Goal: Information Seeking & Learning: Check status

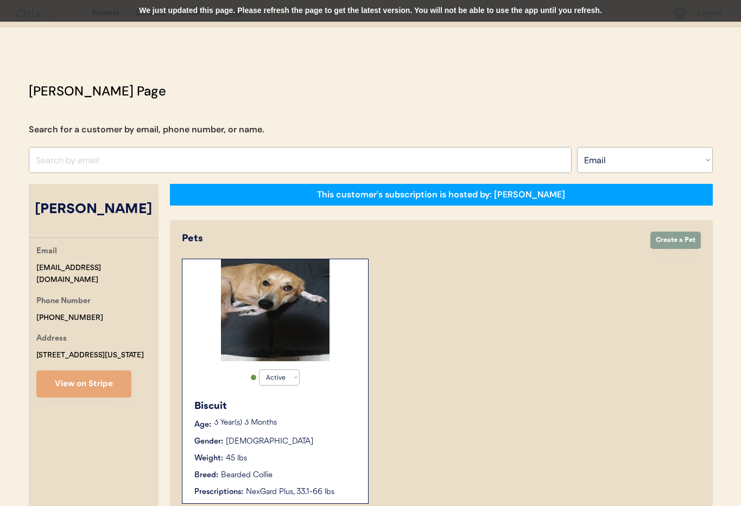
select select ""Email""
select select "true"
click at [109, 162] on input "input" at bounding box center [300, 160] width 543 height 26
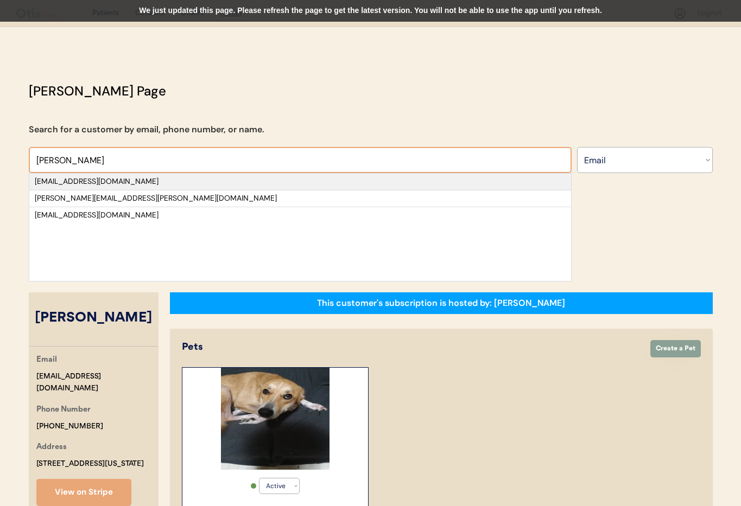
type input "Jerrod"
click at [366, 185] on div "jerrod9191@gmail.com" at bounding box center [300, 181] width 531 height 11
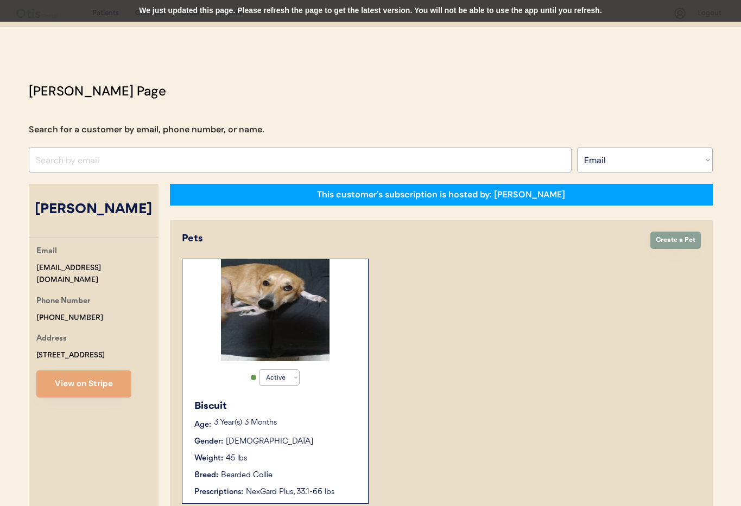
select select "true"
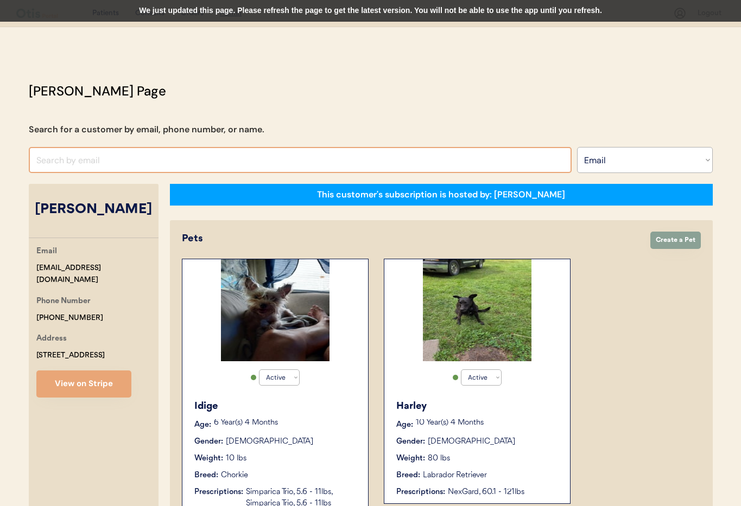
click at [86, 163] on input "input" at bounding box center [300, 160] width 543 height 26
click at [650, 157] on select "Search By Name Email Phone Number" at bounding box center [645, 160] width 136 height 26
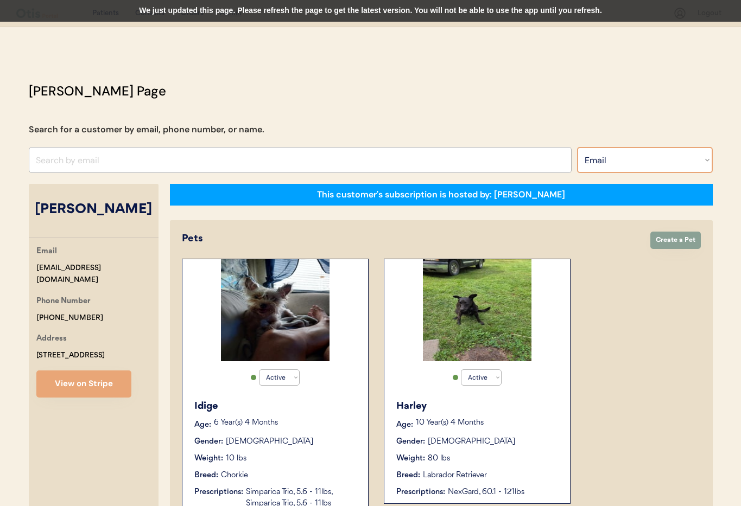
click at [577, 147] on select "Search By Name Email Phone Number" at bounding box center [645, 160] width 136 height 26
click at [625, 158] on select "Search By Name Email Phone Number" at bounding box center [645, 160] width 136 height 26
select select ""Name""
click at [577, 147] on select "Search By Name Email Phone Number" at bounding box center [645, 160] width 136 height 26
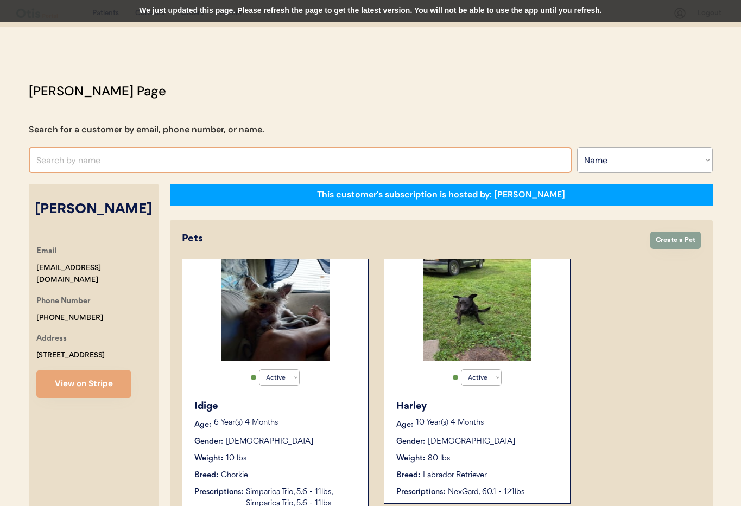
click at [143, 159] on input "text" at bounding box center [300, 160] width 543 height 26
type input "brandi"
type input "brandi Finelli"
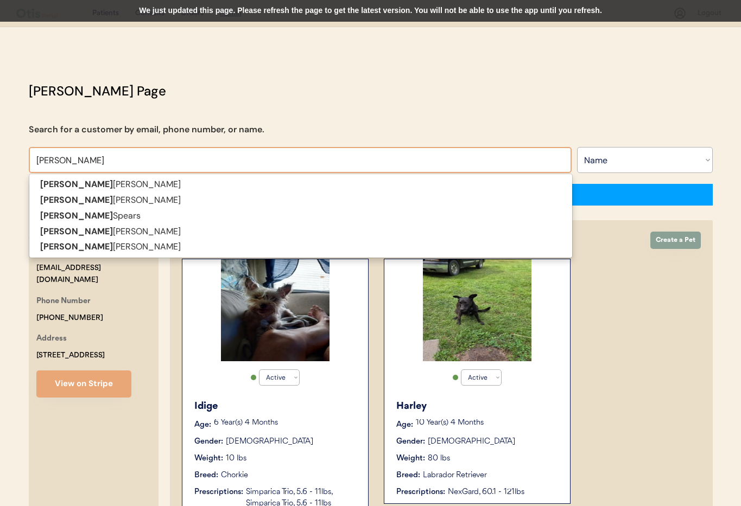
type input "brandi"
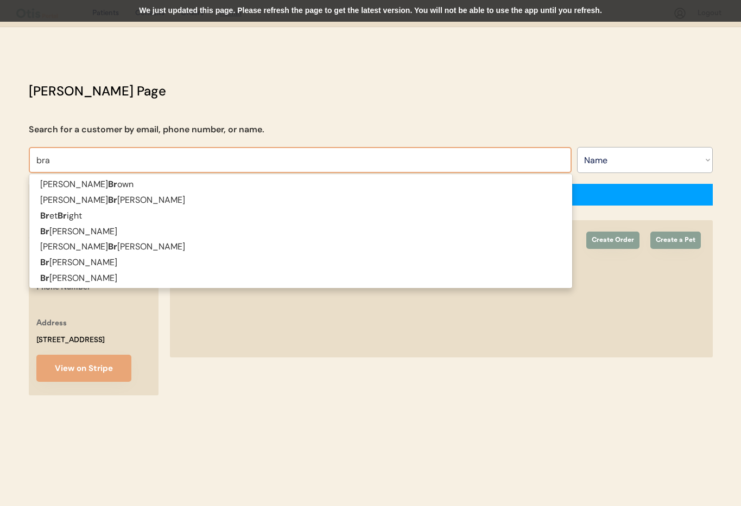
type input "bran"
type input "brandi Finelli"
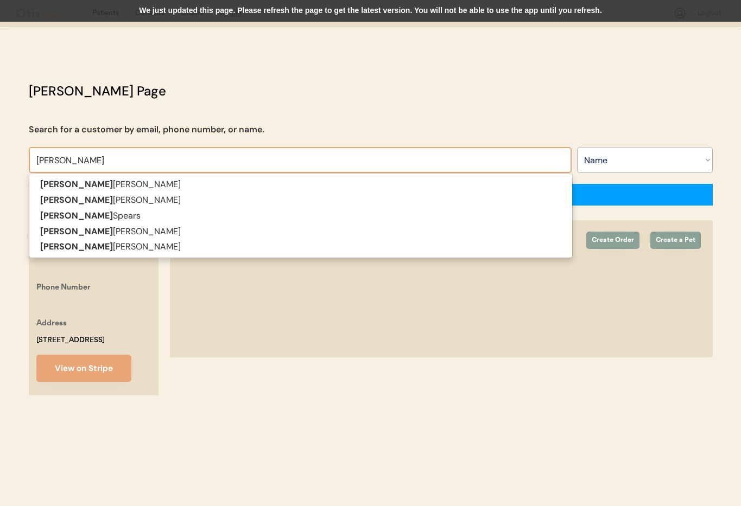
type input "brandi"
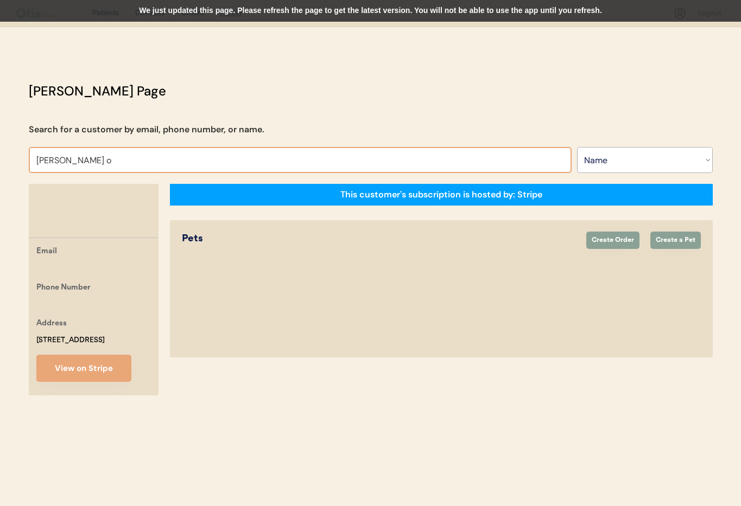
type input "brandi"
type input "brandi Finelli"
type input "brandi"
type input "brandi Finelli"
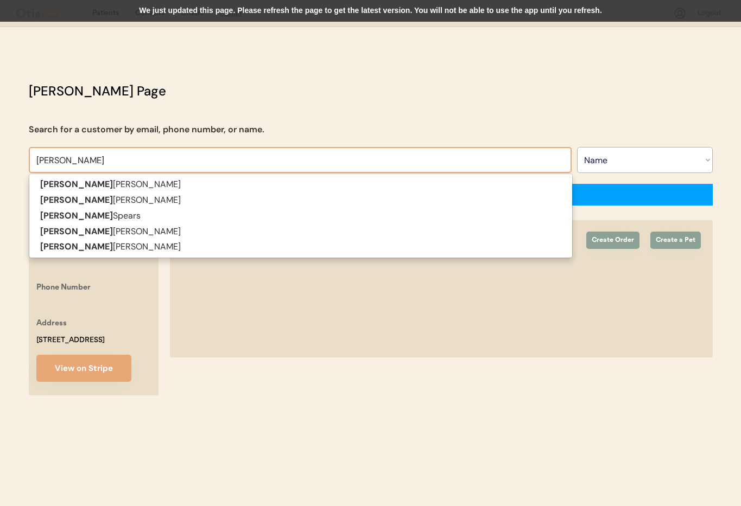
drag, startPoint x: 27, startPoint y: 156, endPoint x: 10, endPoint y: 155, distance: 17.4
click at [10, 155] on div "Patients Consults Orders Admin Logout Otis Admin Page Search for a customer by …" at bounding box center [370, 253] width 741 height 506
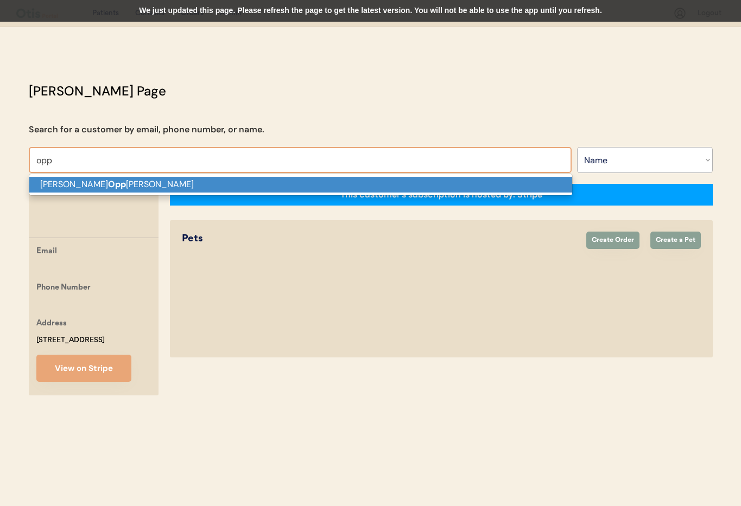
click at [72, 182] on p "Brandon Opp ong-Antwi" at bounding box center [300, 185] width 543 height 16
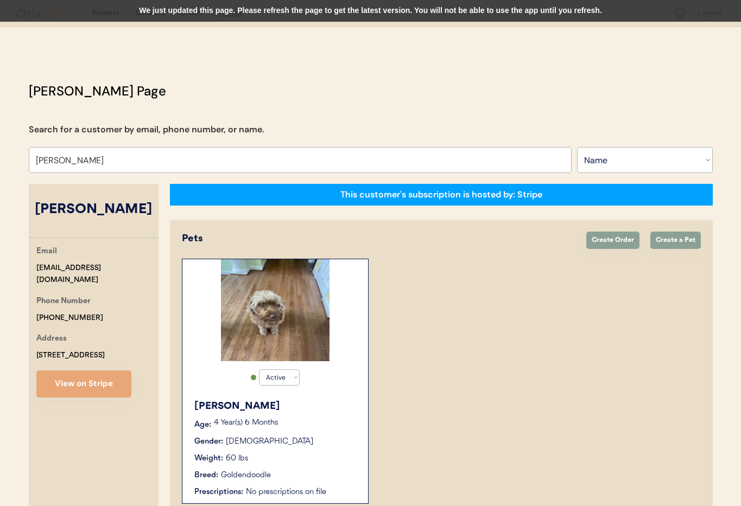
scroll to position [60, 0]
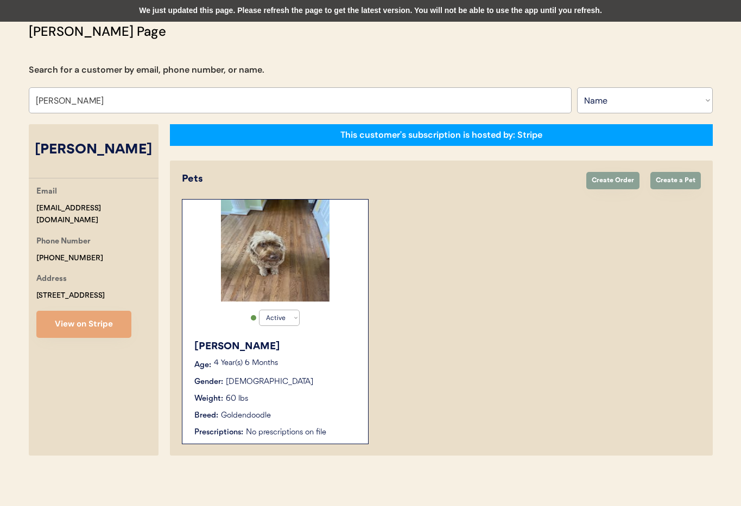
type input "[PERSON_NAME]"
click at [343, 349] on div "Brandi" at bounding box center [275, 347] width 163 height 15
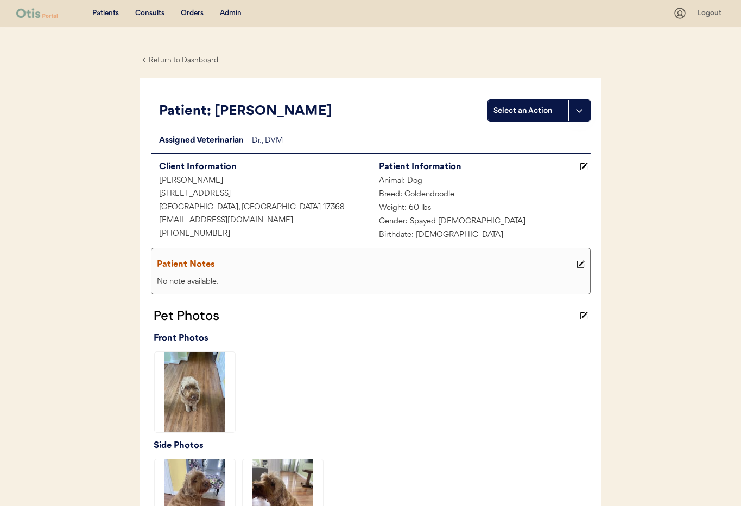
scroll to position [276, 0]
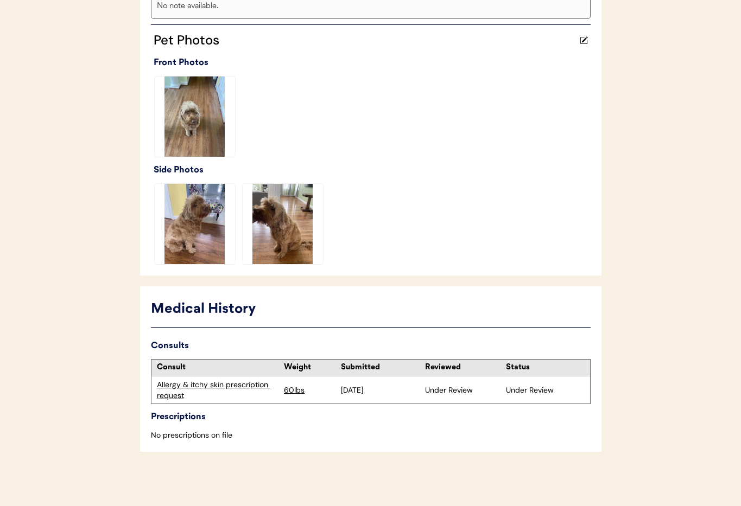
click at [193, 387] on div "Allergy & itchy skin prescription request" at bounding box center [218, 390] width 122 height 21
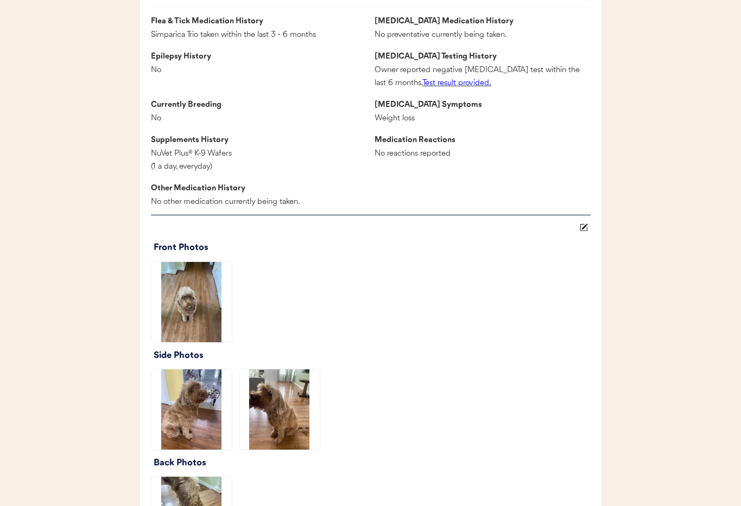
scroll to position [941, 0]
click at [441, 87] on font "Test result provided." at bounding box center [456, 83] width 69 height 8
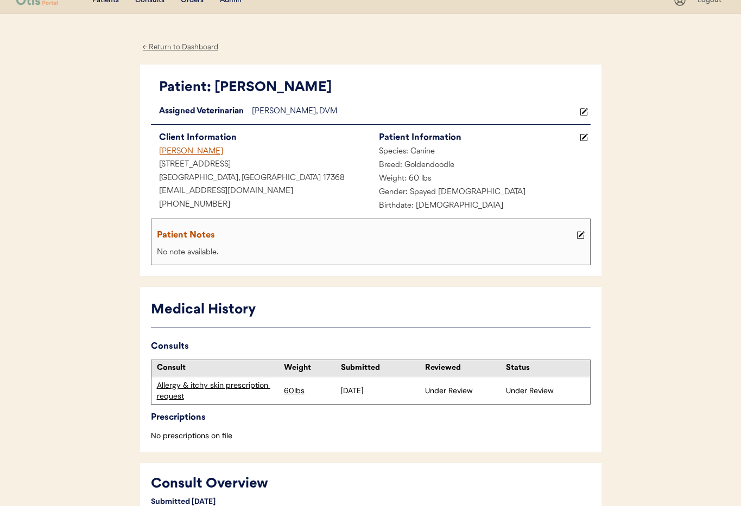
scroll to position [0, 0]
